Goal: Information Seeking & Learning: Learn about a topic

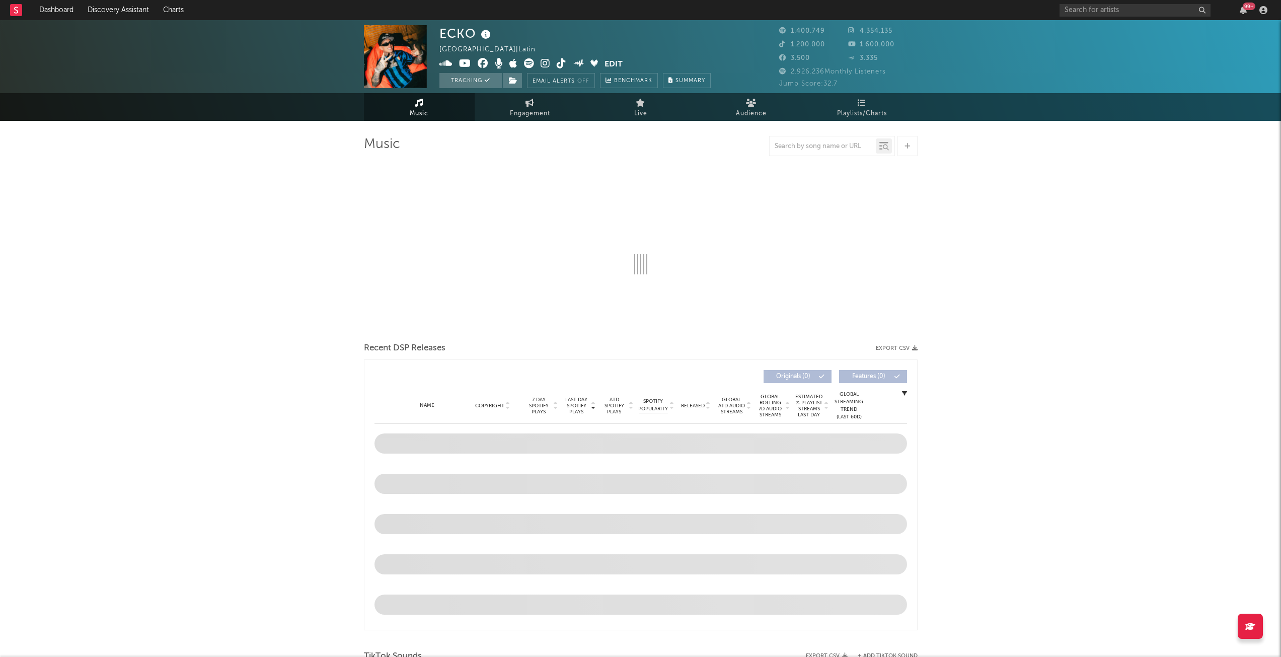
select select "6m"
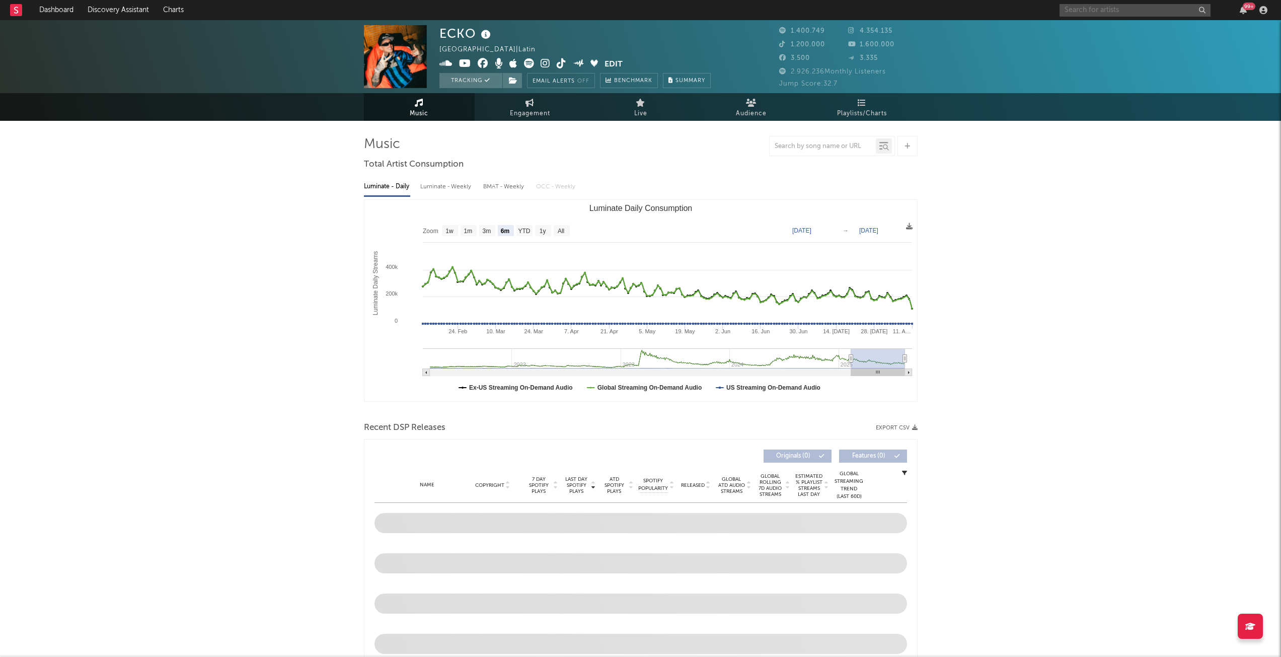
click at [1101, 16] on input "text" at bounding box center [1135, 10] width 151 height 13
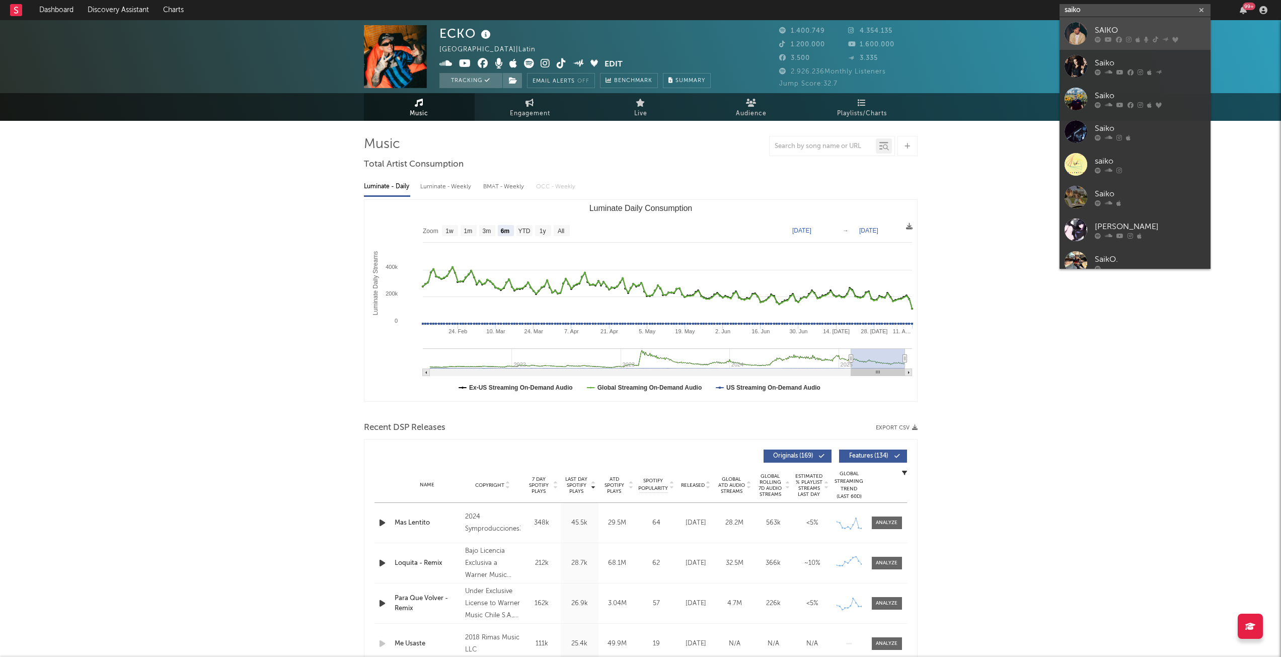
type input "saiko"
click at [1122, 25] on div "SAIKO" at bounding box center [1150, 30] width 111 height 12
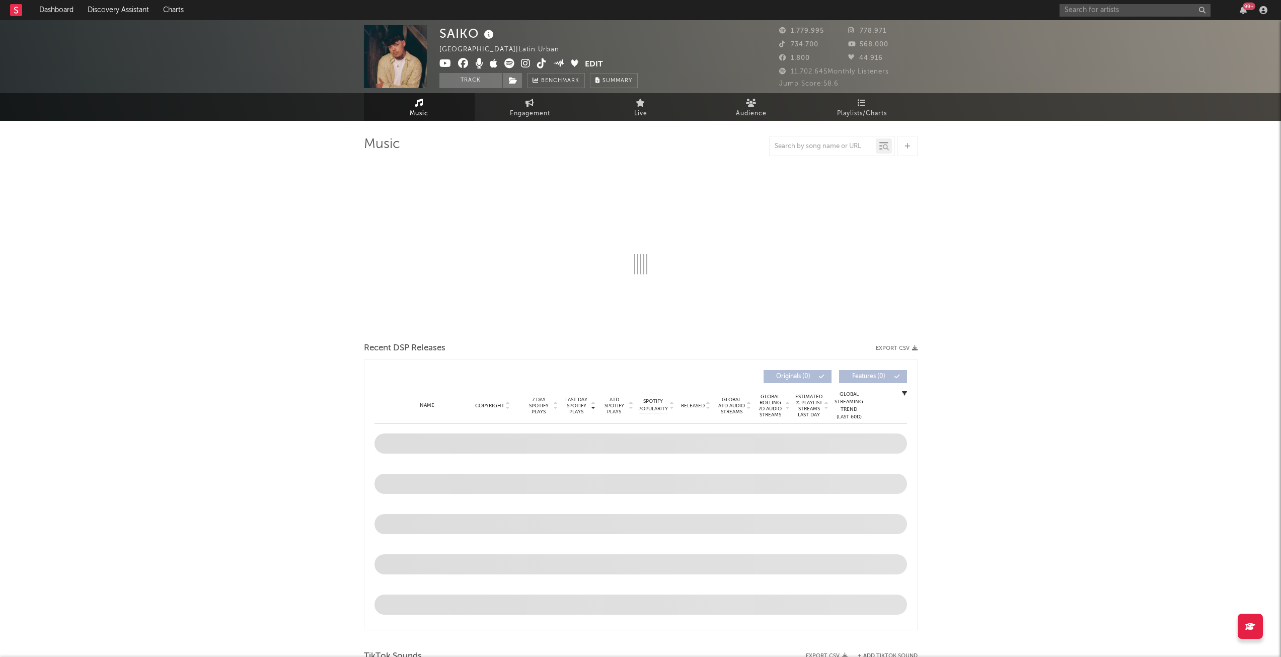
select select "6m"
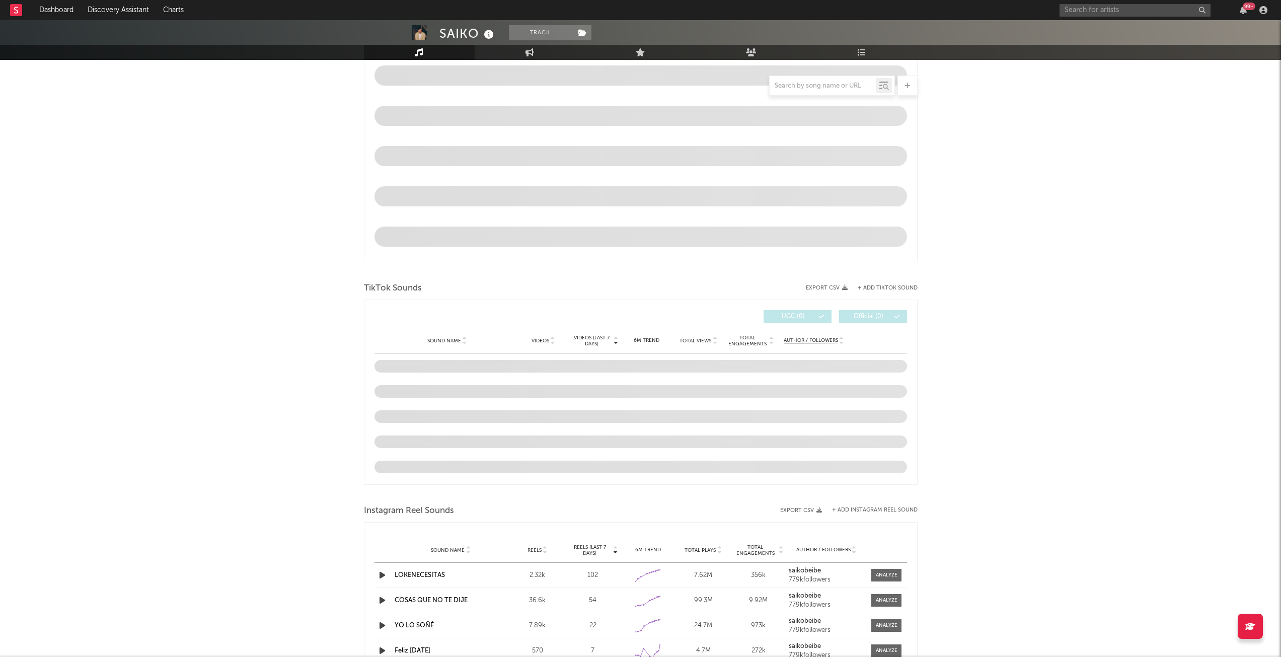
scroll to position [453, 0]
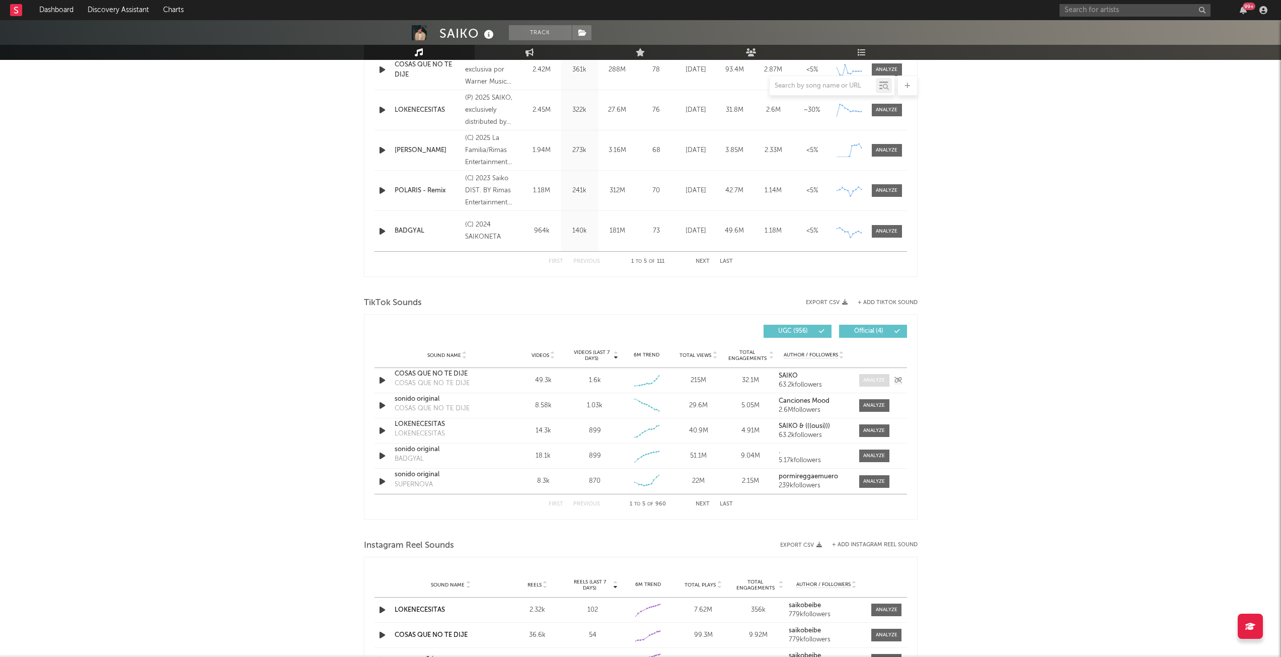
click at [878, 380] on div at bounding box center [874, 381] width 22 height 8
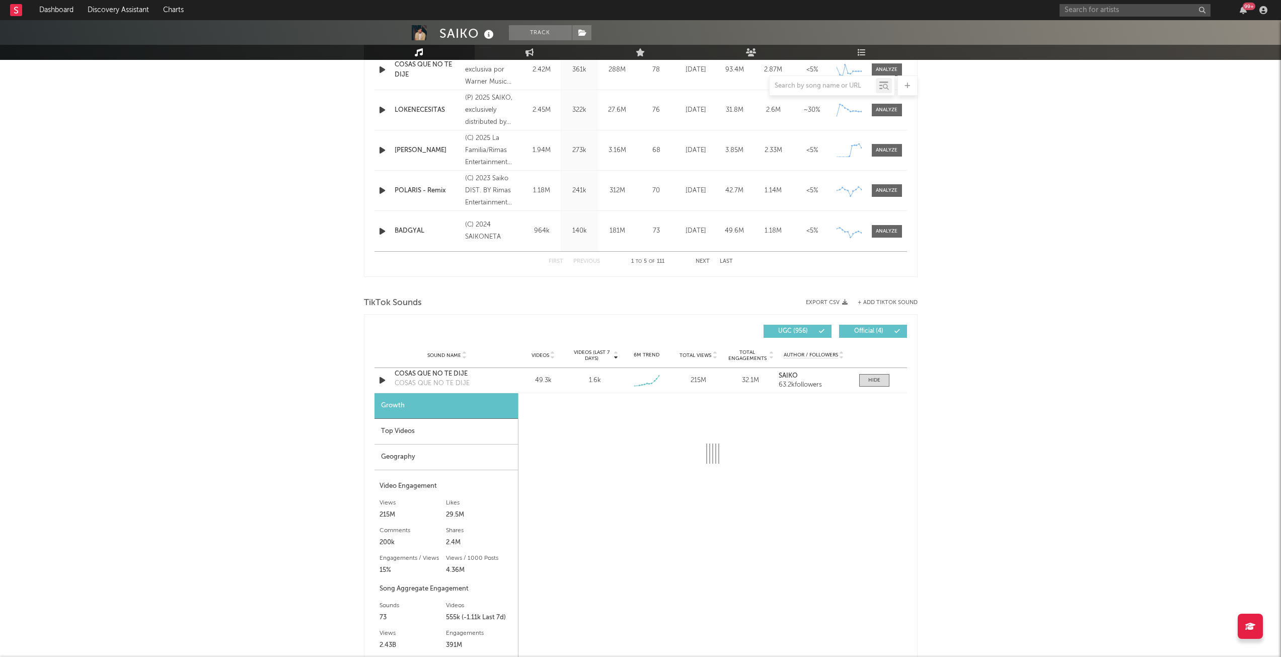
click at [433, 431] on div "Top Videos" at bounding box center [446, 432] width 143 height 26
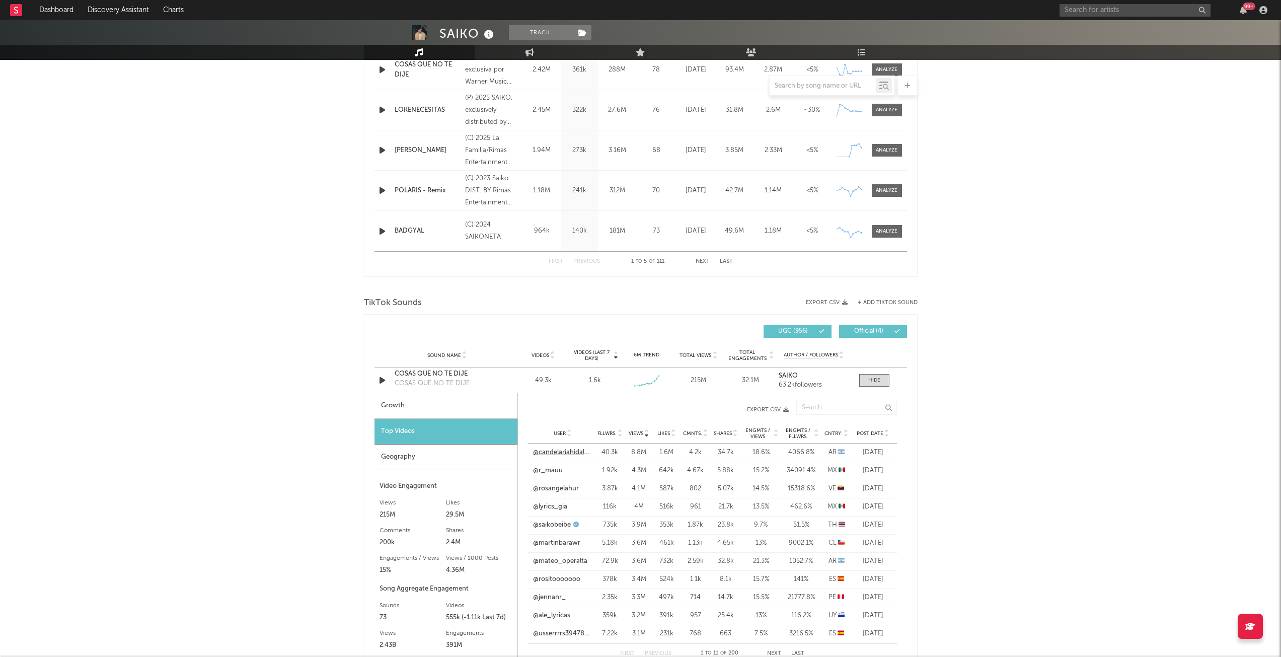
click at [554, 453] on link "@candelariahidalgo_" at bounding box center [562, 453] width 59 height 10
click at [491, 376] on div "COSAS QUE NO TE DIJE" at bounding box center [447, 374] width 105 height 10
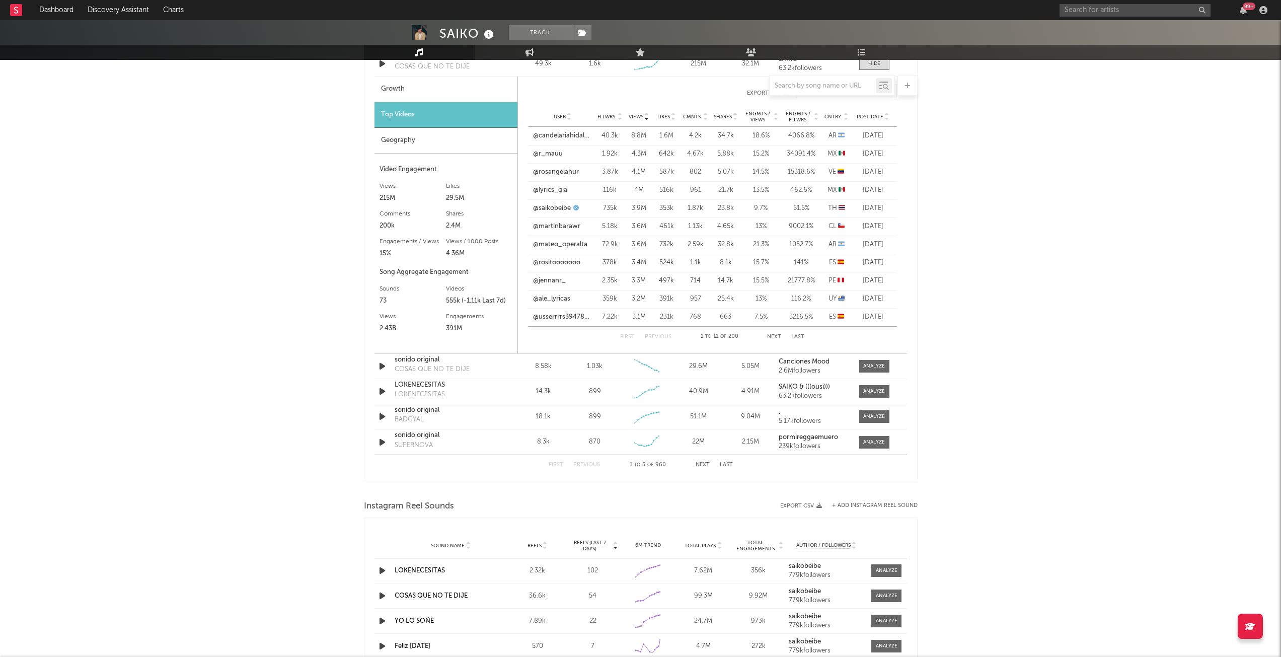
scroll to position [856, 0]
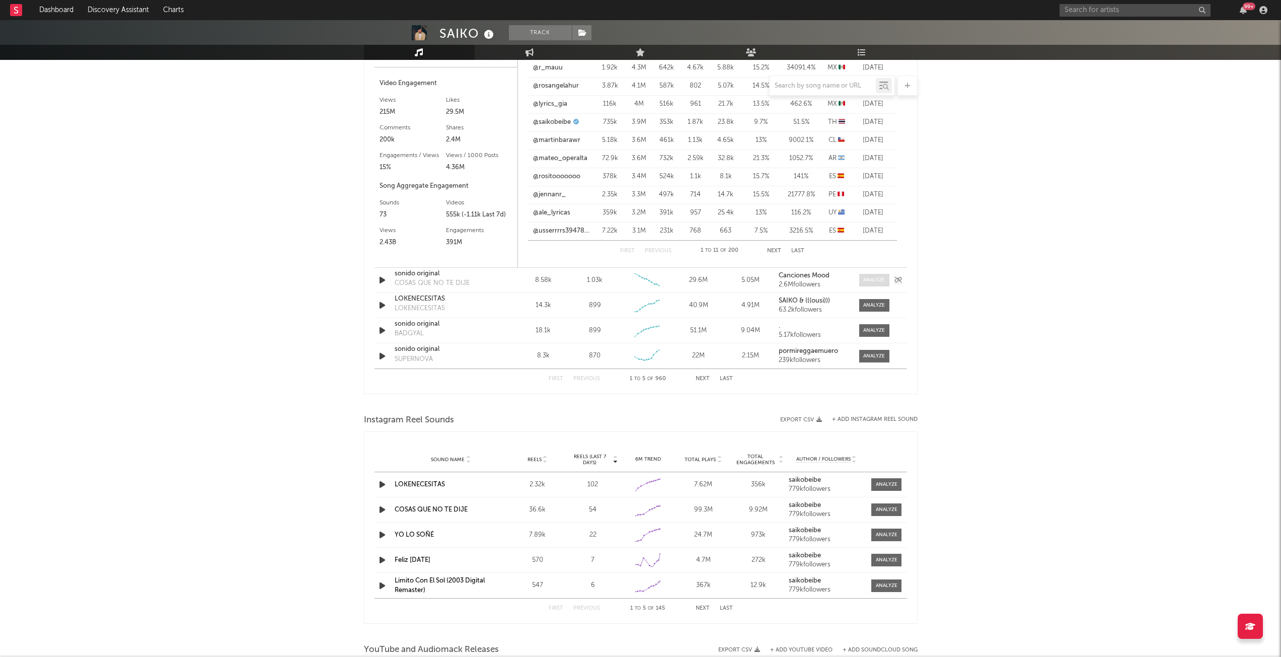
click at [882, 280] on div at bounding box center [874, 280] width 22 height 8
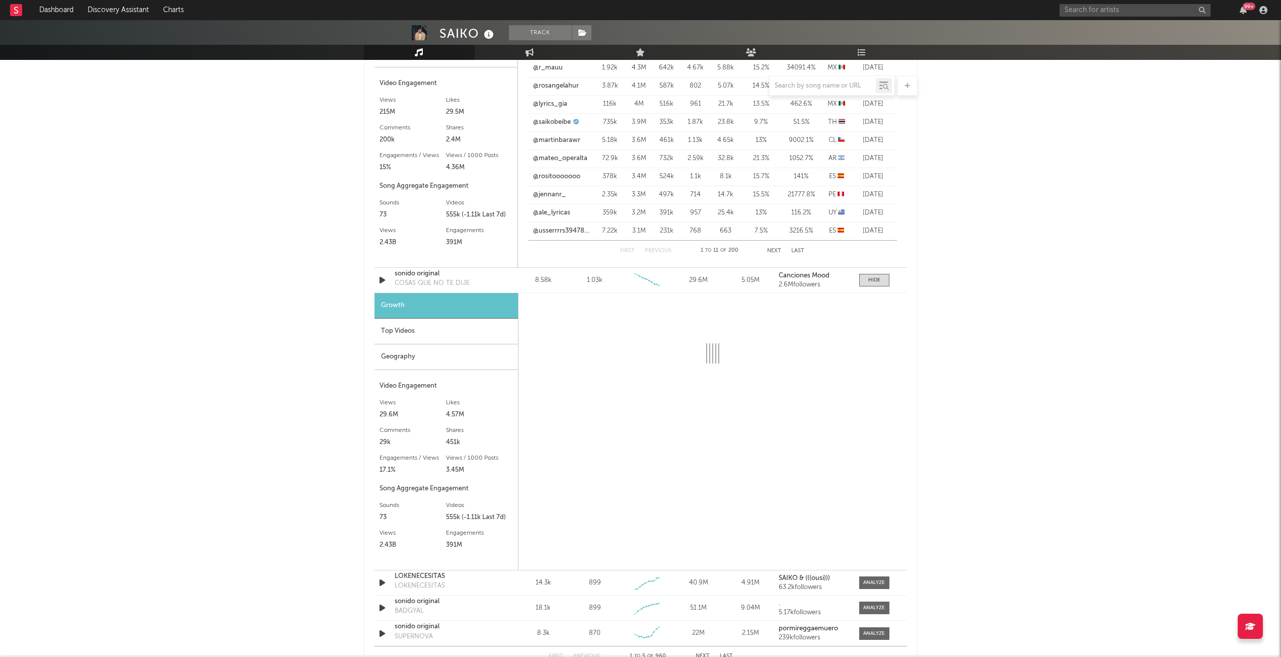
click at [403, 332] on div "Top Videos" at bounding box center [446, 332] width 143 height 26
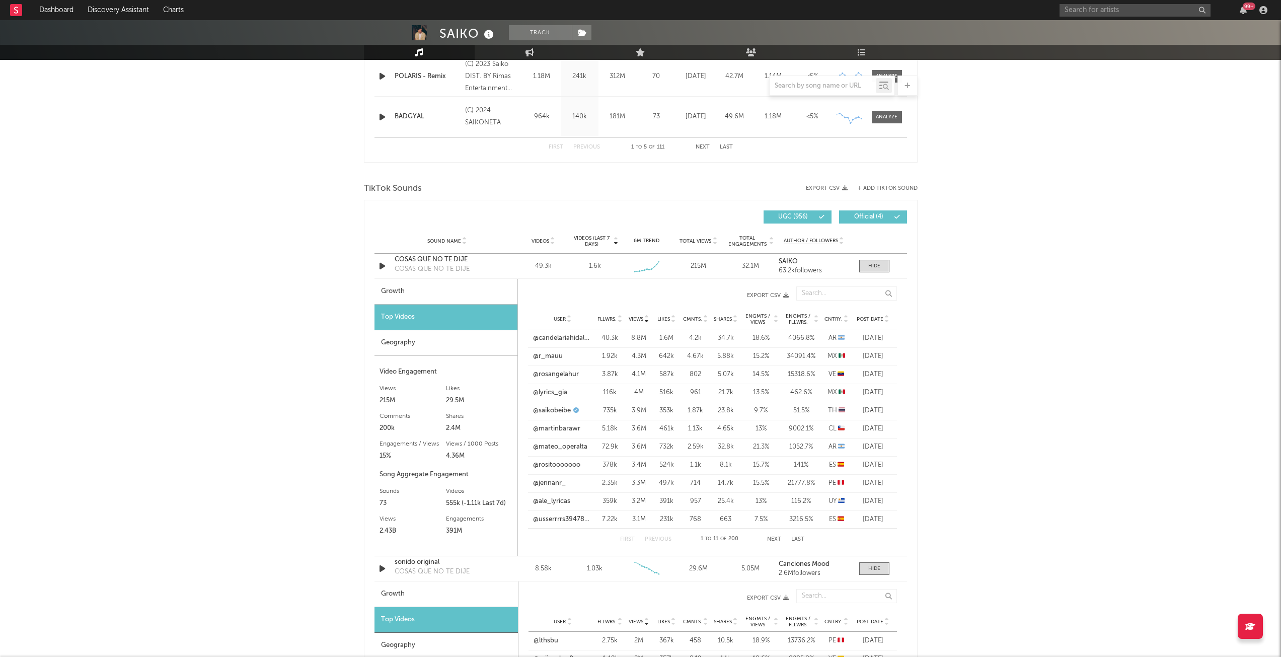
scroll to position [554, 0]
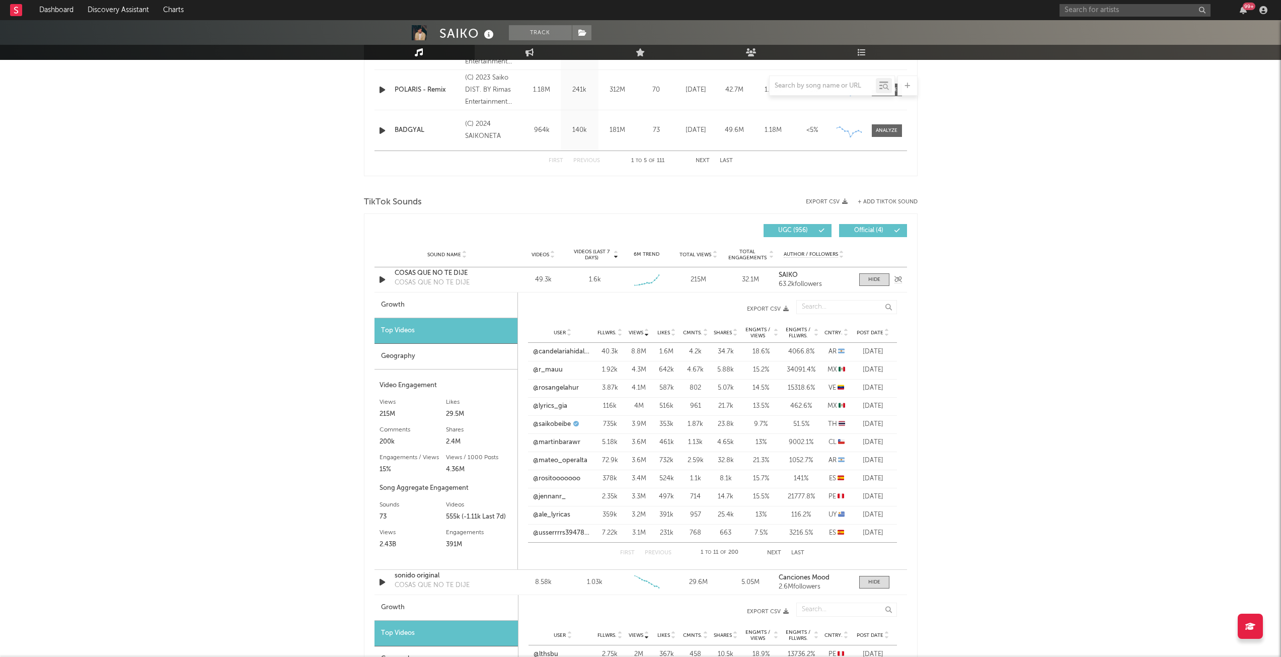
click at [501, 277] on div "Sound Name COSAS QUE NO TE DIJE COSAS QUE NO TE DIJE" at bounding box center [447, 279] width 110 height 23
click at [875, 281] on div at bounding box center [874, 280] width 12 height 8
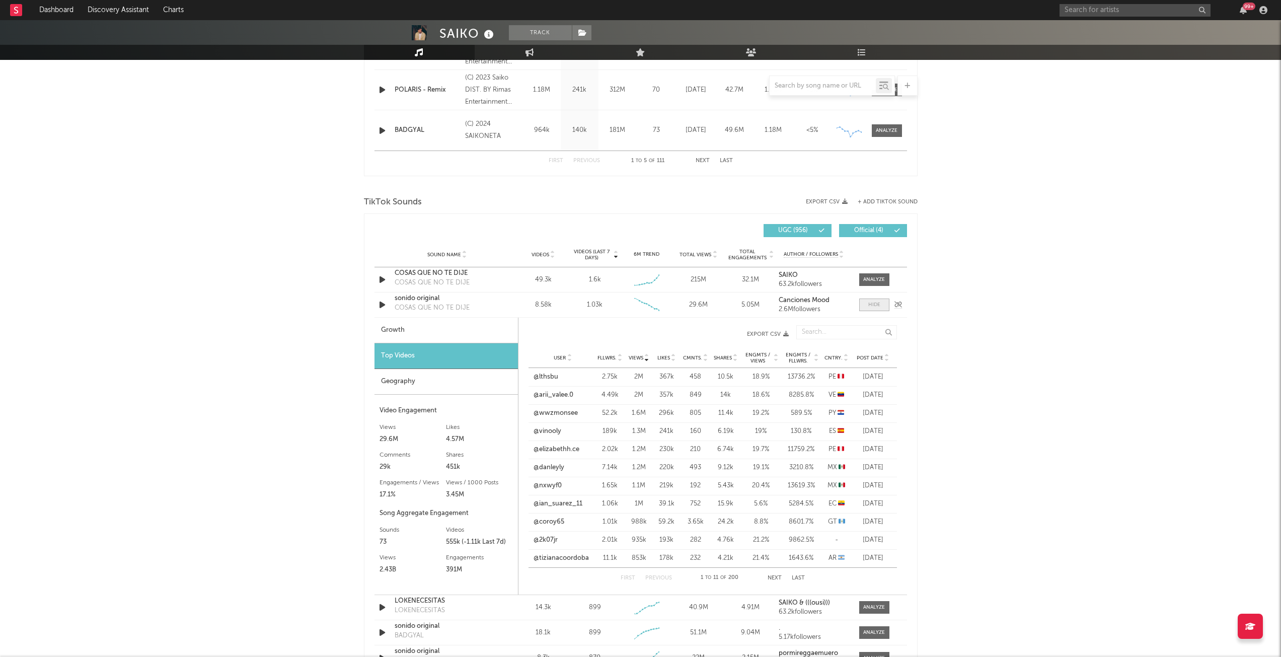
click at [863, 300] on span at bounding box center [874, 305] width 30 height 13
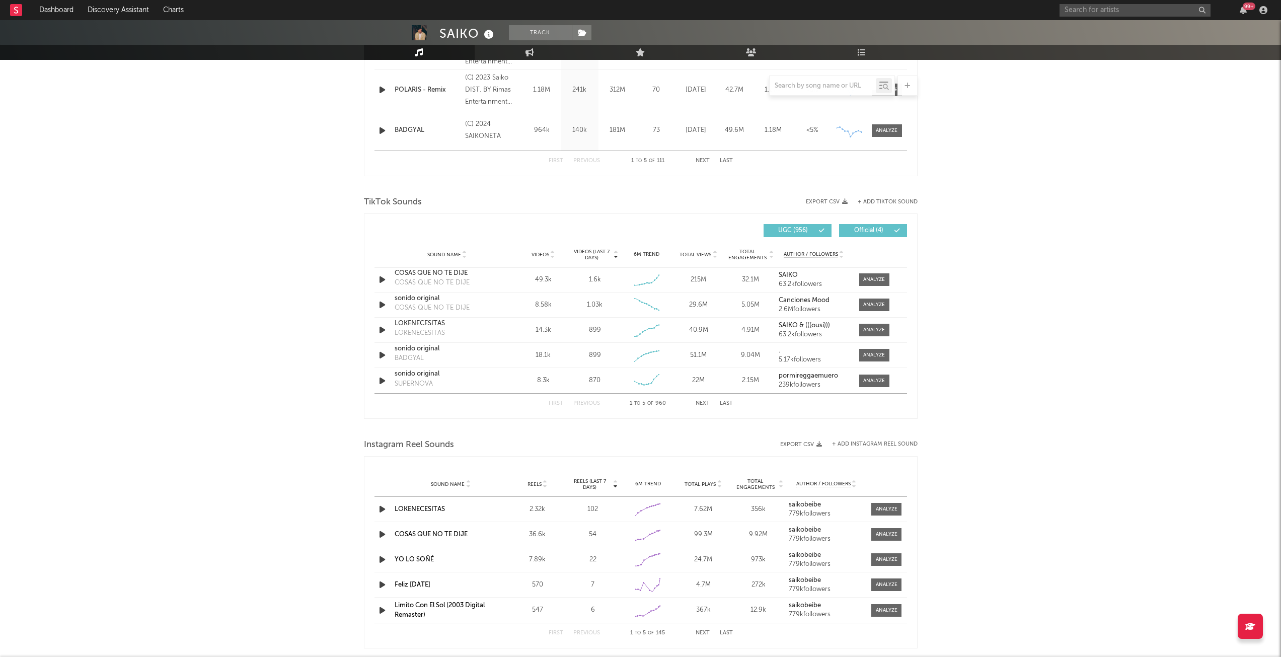
click at [1012, 346] on div "SAIKO Track [GEOGRAPHIC_DATA] | Latin Urban Edit Track Benchmark Summary 1.779.…" at bounding box center [640, 226] width 1281 height 1521
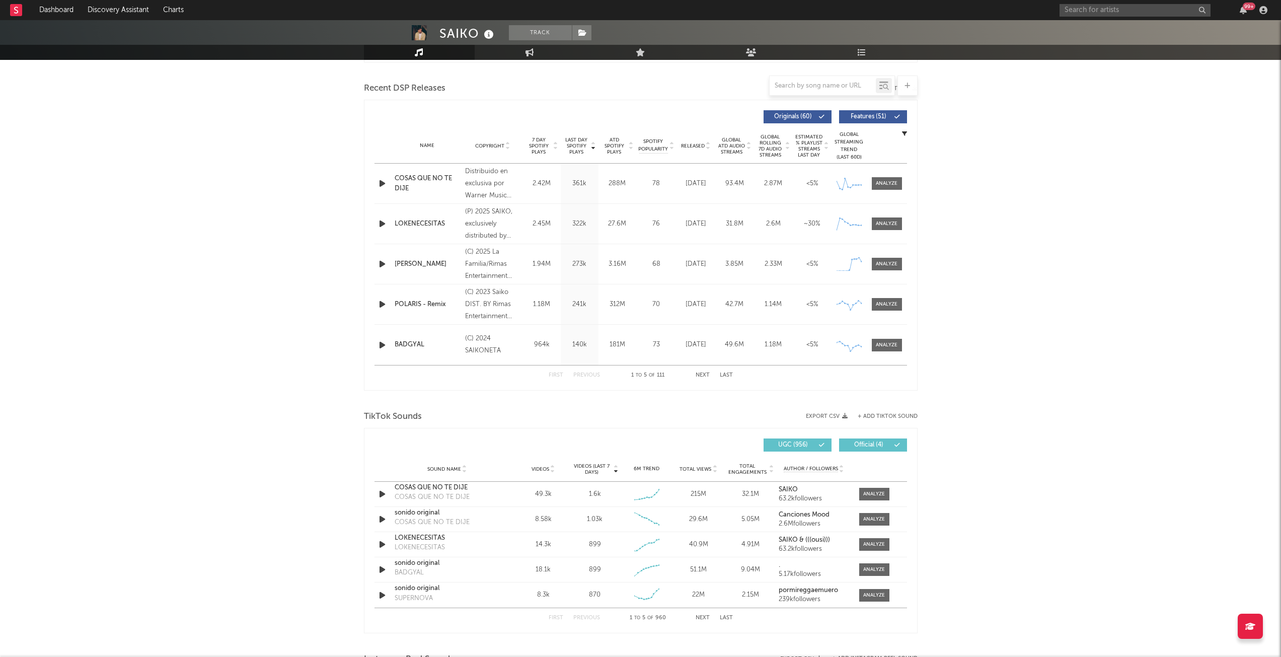
scroll to position [252, 0]
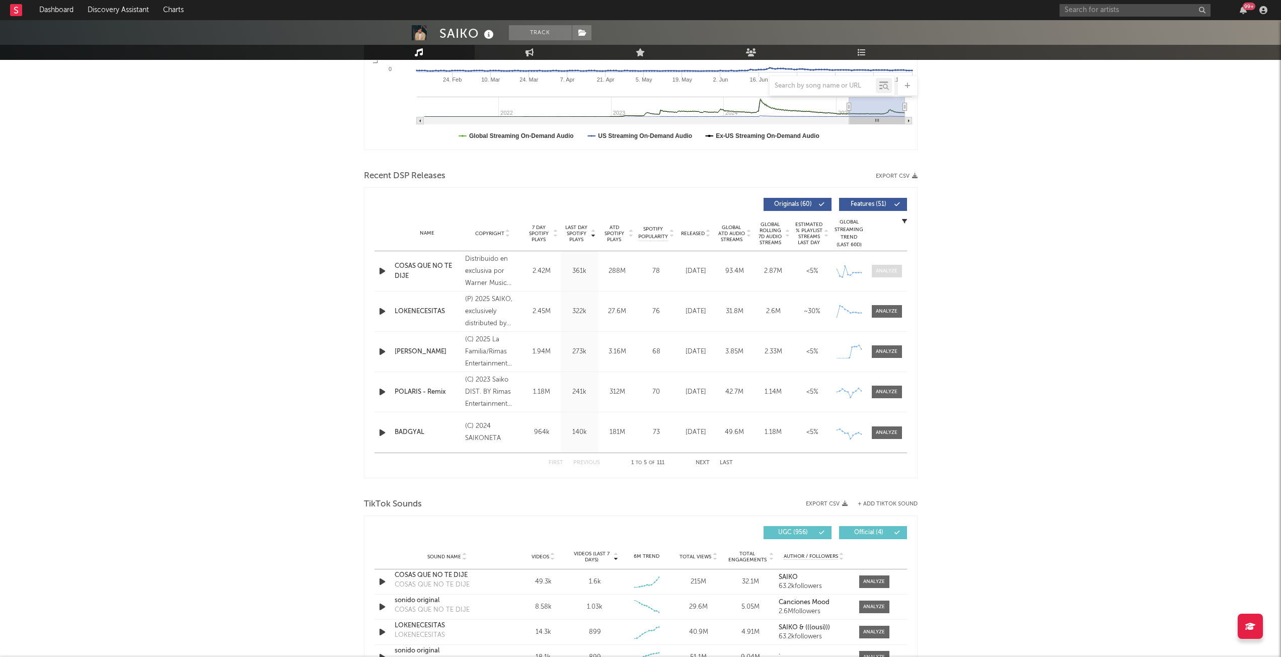
click at [895, 269] on div at bounding box center [887, 271] width 22 height 8
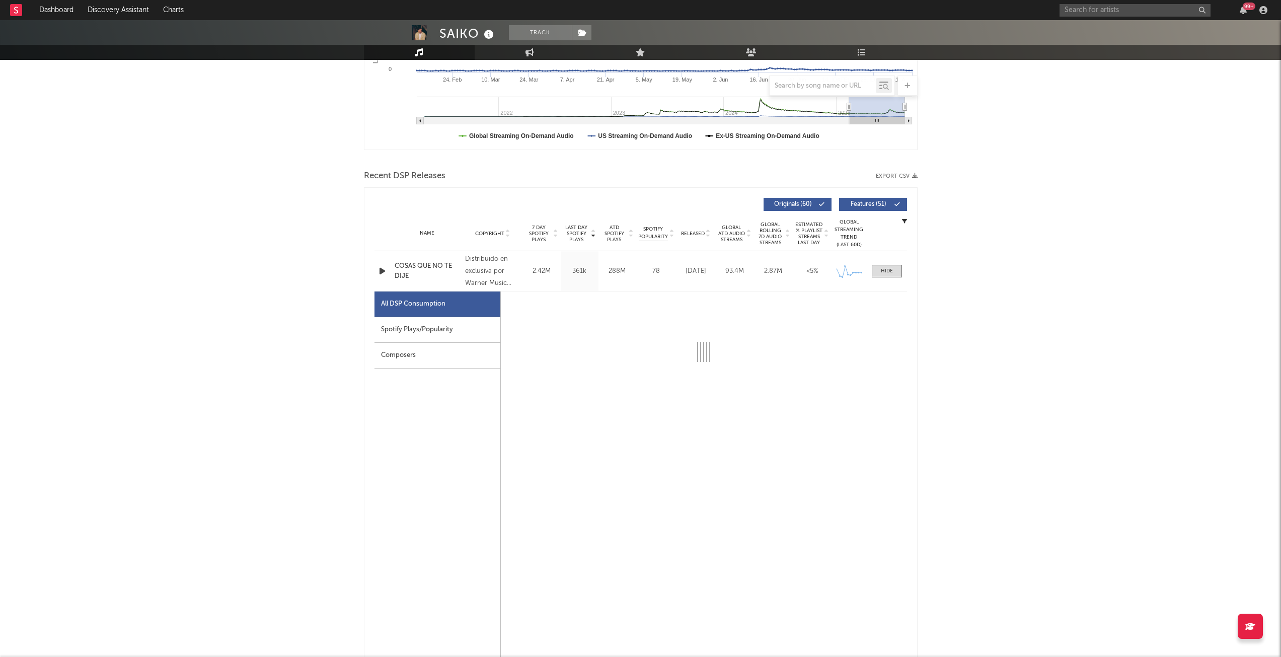
select select "6m"
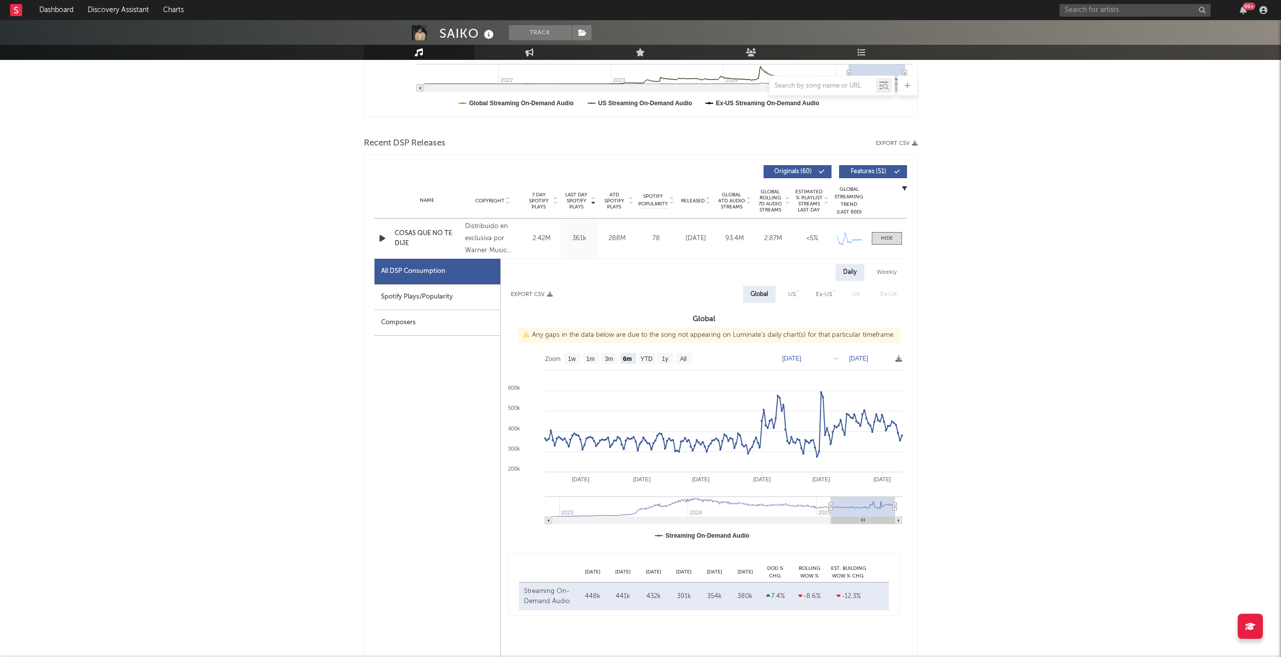
scroll to position [302, 0]
